Goal: Information Seeking & Learning: Learn about a topic

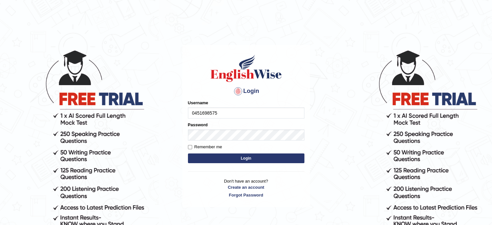
type input "0451698575"
click at [193, 149] on label "Remember me" at bounding box center [205, 147] width 34 height 6
click at [192, 149] on input "Remember me" at bounding box center [190, 147] width 4 height 4
checkbox input "true"
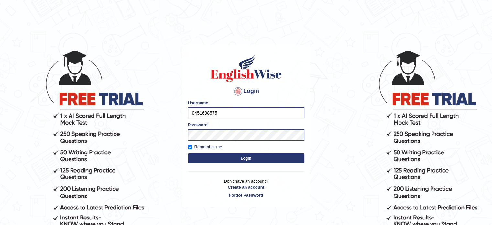
click at [203, 158] on button "Login" at bounding box center [246, 158] width 117 height 10
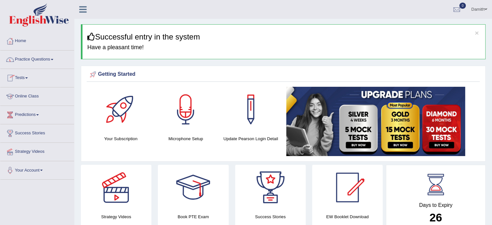
click at [36, 59] on link "Practice Questions" at bounding box center [37, 58] width 74 height 16
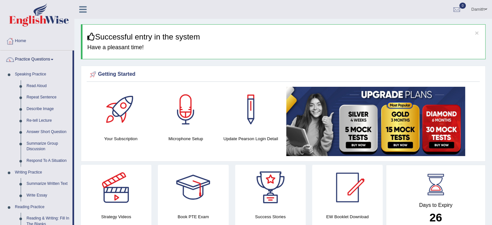
click at [36, 59] on link "Practice Questions" at bounding box center [36, 58] width 72 height 16
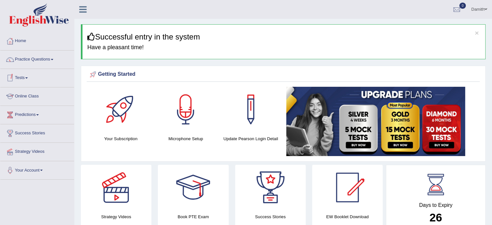
click at [38, 94] on link "Online Class" at bounding box center [37, 95] width 74 height 16
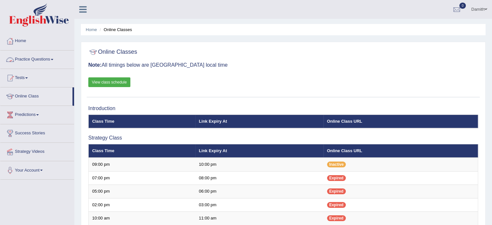
click at [49, 58] on link "Practice Questions" at bounding box center [37, 58] width 74 height 16
click at [47, 60] on link "Practice Questions" at bounding box center [37, 58] width 74 height 16
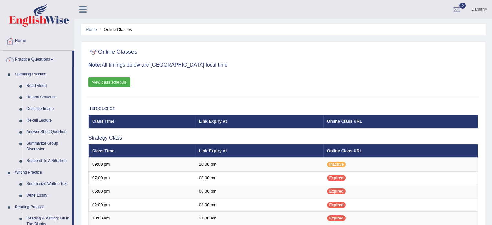
click at [80, 216] on div "Home Online Classes Online Classes Note: All timings below are Melbourne local …" at bounding box center [283, 216] width 418 height 433
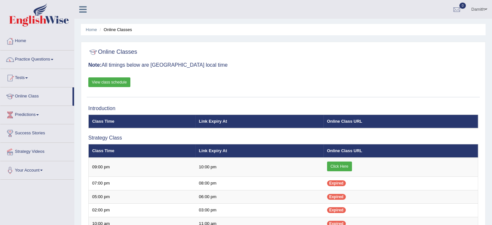
click at [115, 80] on link "View class schedule" at bounding box center [109, 82] width 42 height 10
click at [49, 62] on link "Practice Questions" at bounding box center [37, 58] width 74 height 16
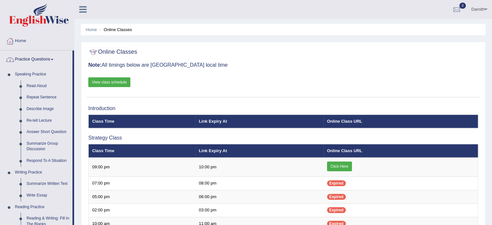
click at [49, 62] on link "Practice Questions" at bounding box center [36, 58] width 72 height 16
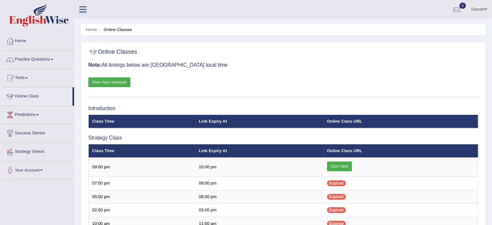
click at [49, 62] on link "Practice Questions" at bounding box center [37, 58] width 74 height 16
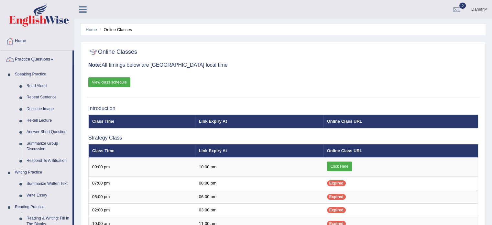
click at [49, 62] on link "Practice Questions" at bounding box center [36, 58] width 72 height 16
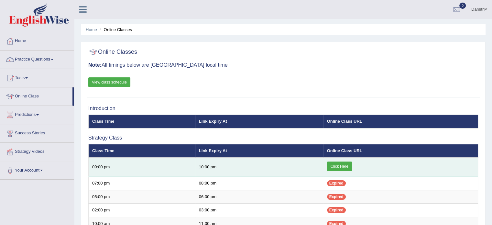
click at [336, 165] on link "Click Here" at bounding box center [339, 166] width 25 height 10
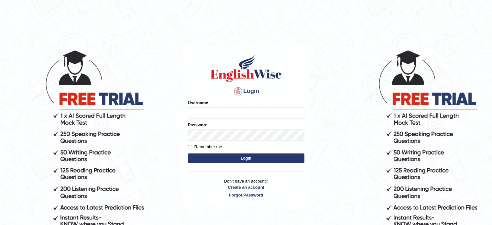
type input "0451698575"
click at [223, 156] on button "Login" at bounding box center [246, 158] width 117 height 10
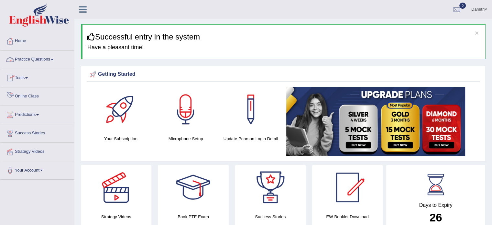
click at [41, 96] on link "Online Class" at bounding box center [37, 95] width 74 height 16
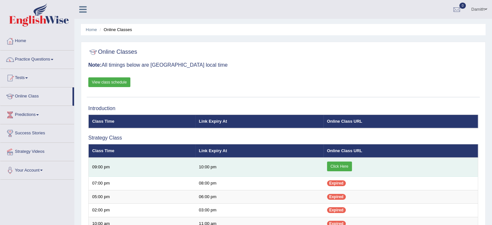
click at [334, 167] on link "Click Here" at bounding box center [339, 166] width 25 height 10
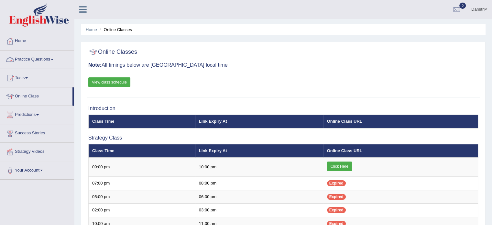
click at [45, 61] on link "Practice Questions" at bounding box center [37, 58] width 74 height 16
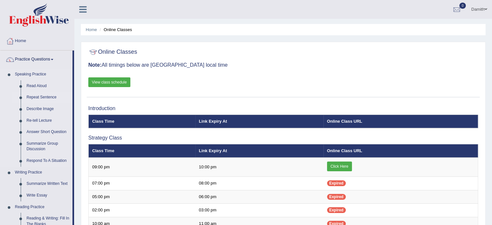
click at [45, 99] on link "Repeat Sentence" at bounding box center [48, 98] width 49 height 12
